Goal: Check status

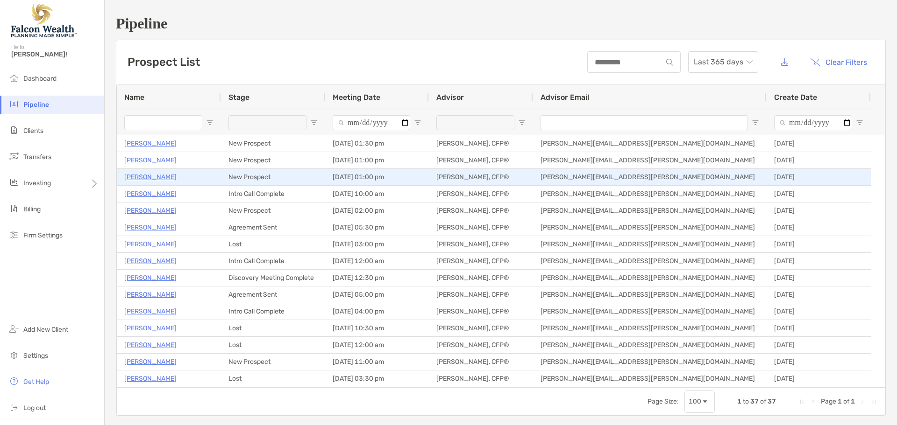
click at [140, 177] on p "[PERSON_NAME]" at bounding box center [150, 177] width 52 height 12
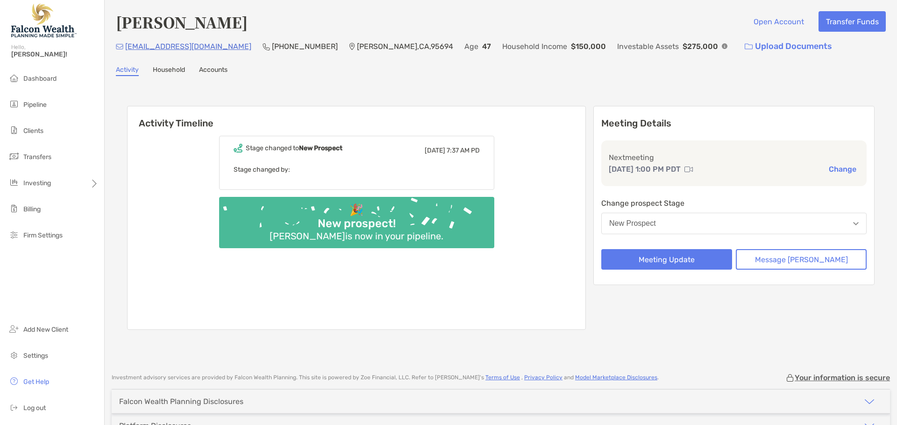
click at [342, 152] on div "Stage changed to [GEOGRAPHIC_DATA]" at bounding box center [288, 148] width 109 height 9
